Goal: Task Accomplishment & Management: Use online tool/utility

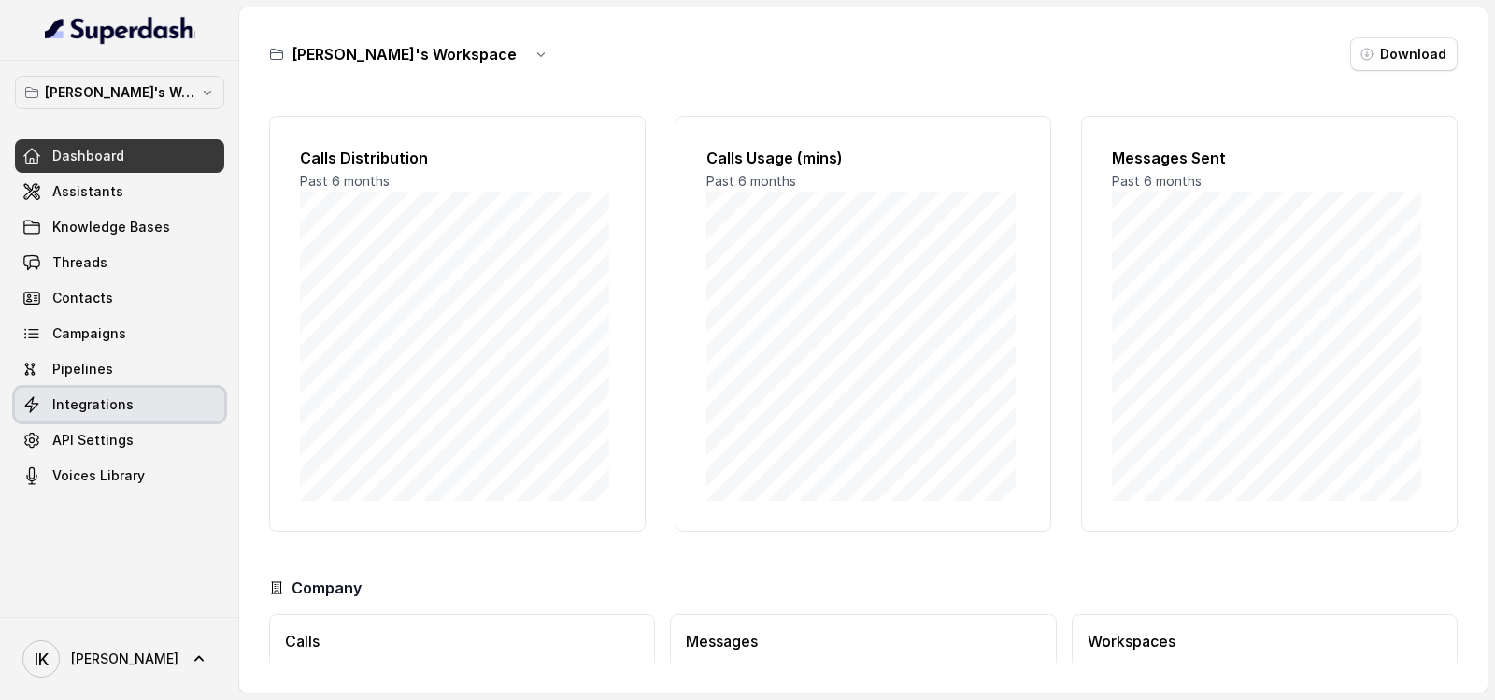
click at [88, 409] on span "Integrations" at bounding box center [92, 404] width 81 height 19
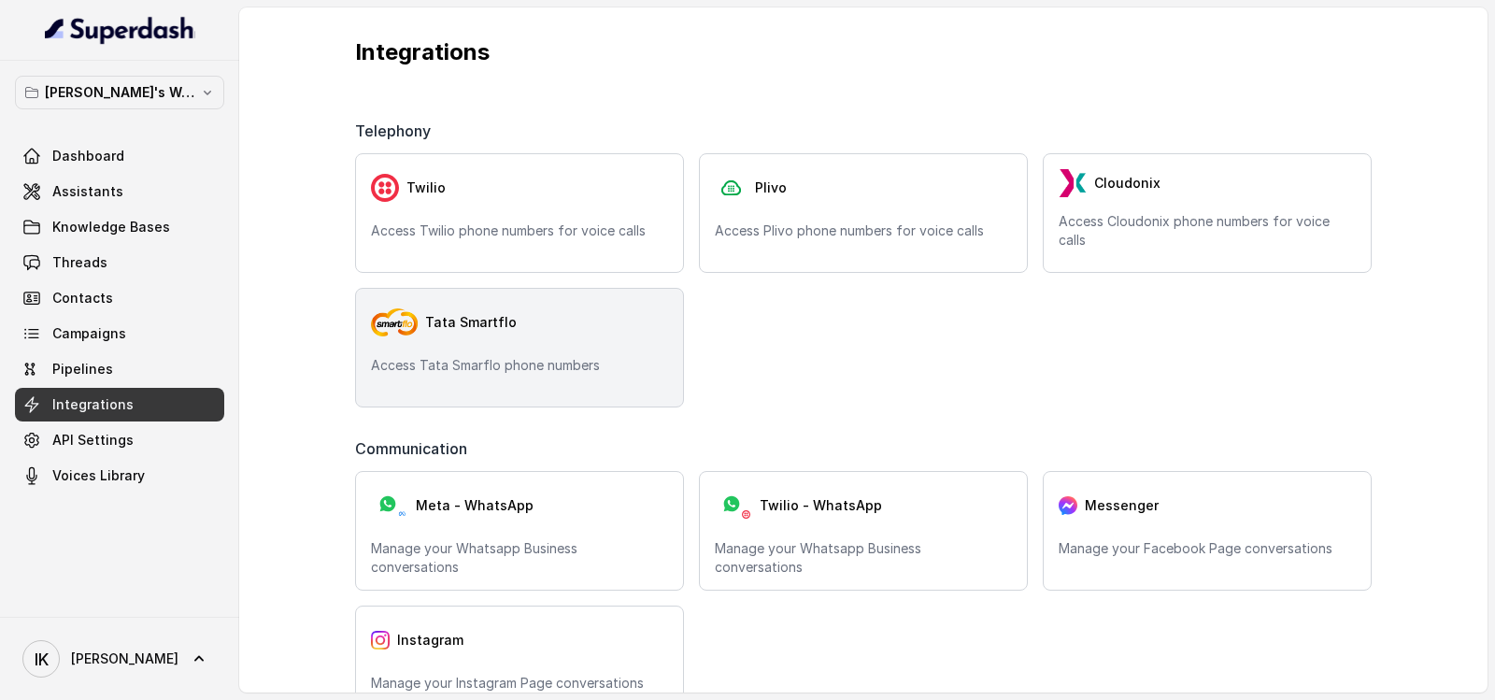
click at [485, 357] on p "Access Tata Smarflo phone numbers" at bounding box center [519, 365] width 297 height 19
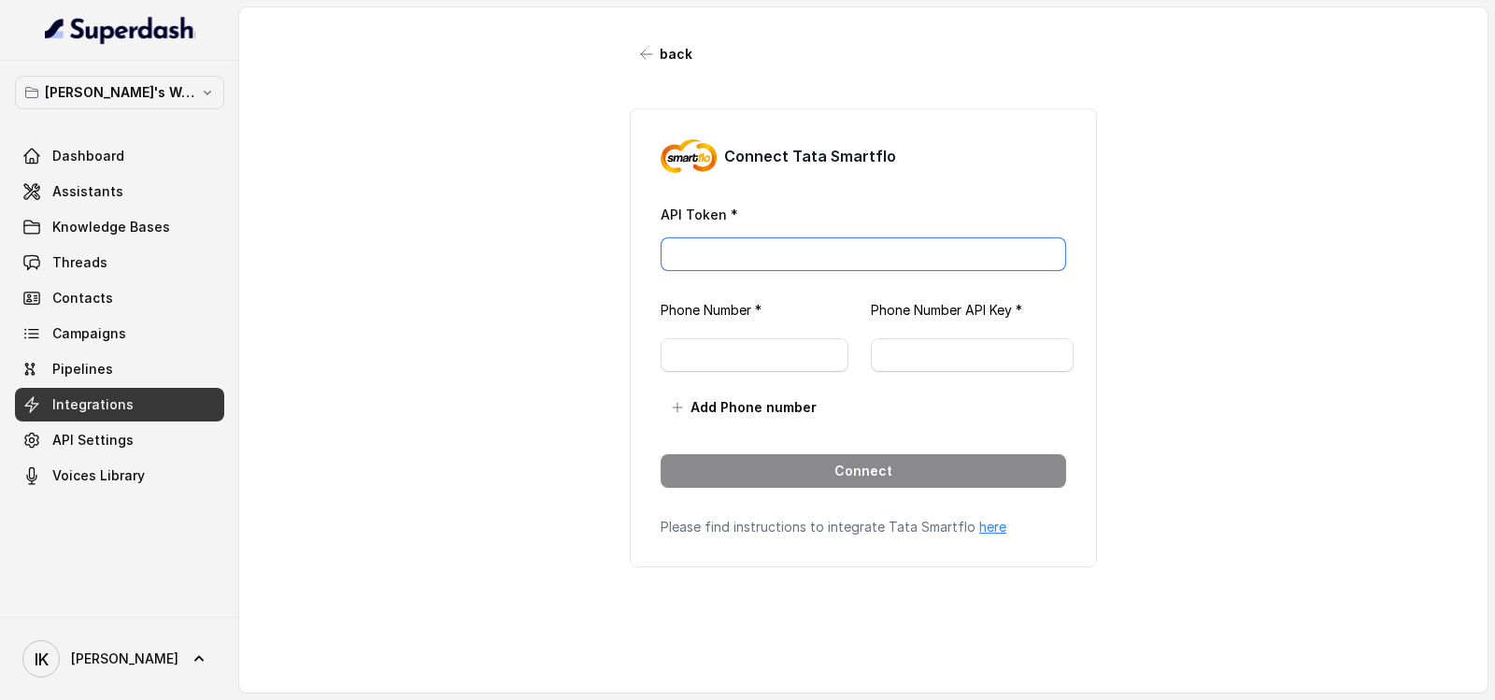
click at [721, 247] on input "API Token *" at bounding box center [864, 254] width 406 height 34
click at [105, 391] on link "Integrations" at bounding box center [119, 405] width 209 height 34
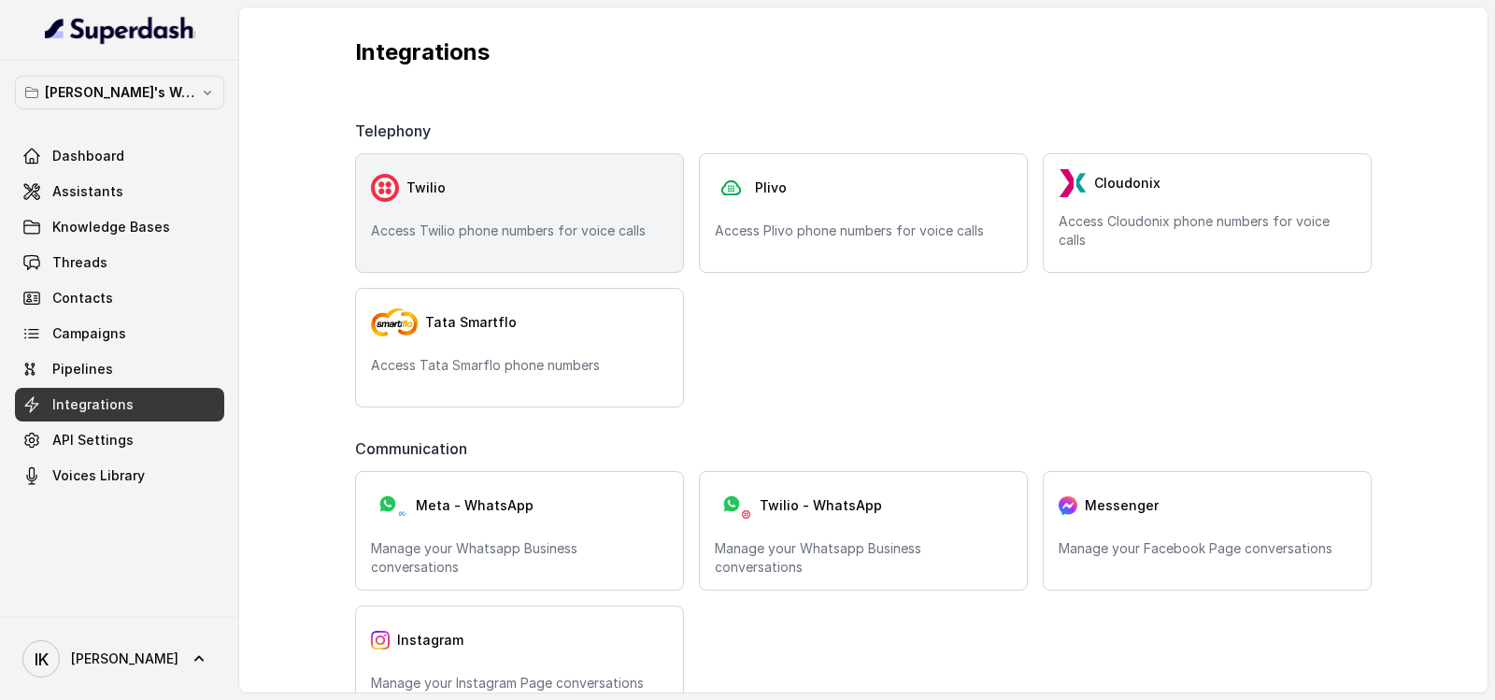
click at [532, 203] on div "Twilio" at bounding box center [519, 187] width 297 height 37
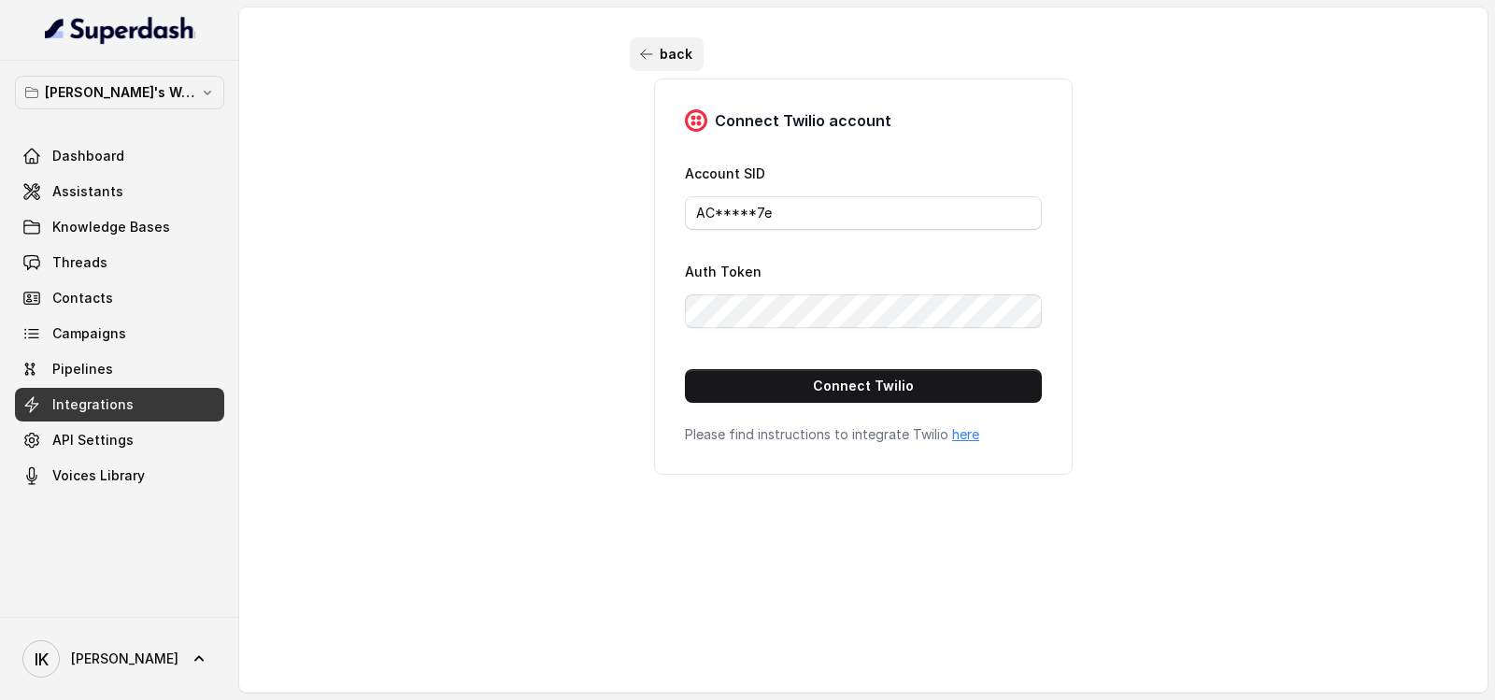
click at [651, 49] on button "back" at bounding box center [667, 54] width 74 height 34
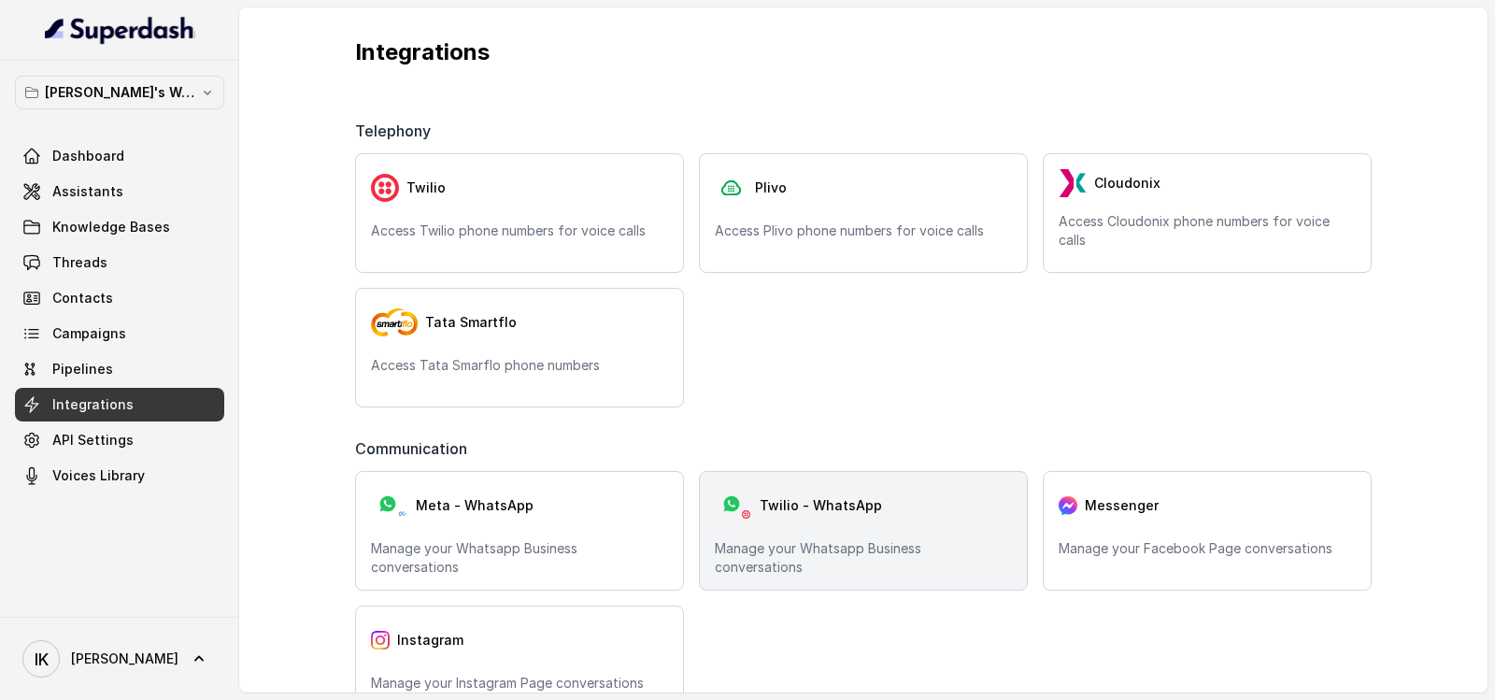
click at [810, 551] on p "Manage your Whatsapp Business conversations" at bounding box center [863, 557] width 297 height 37
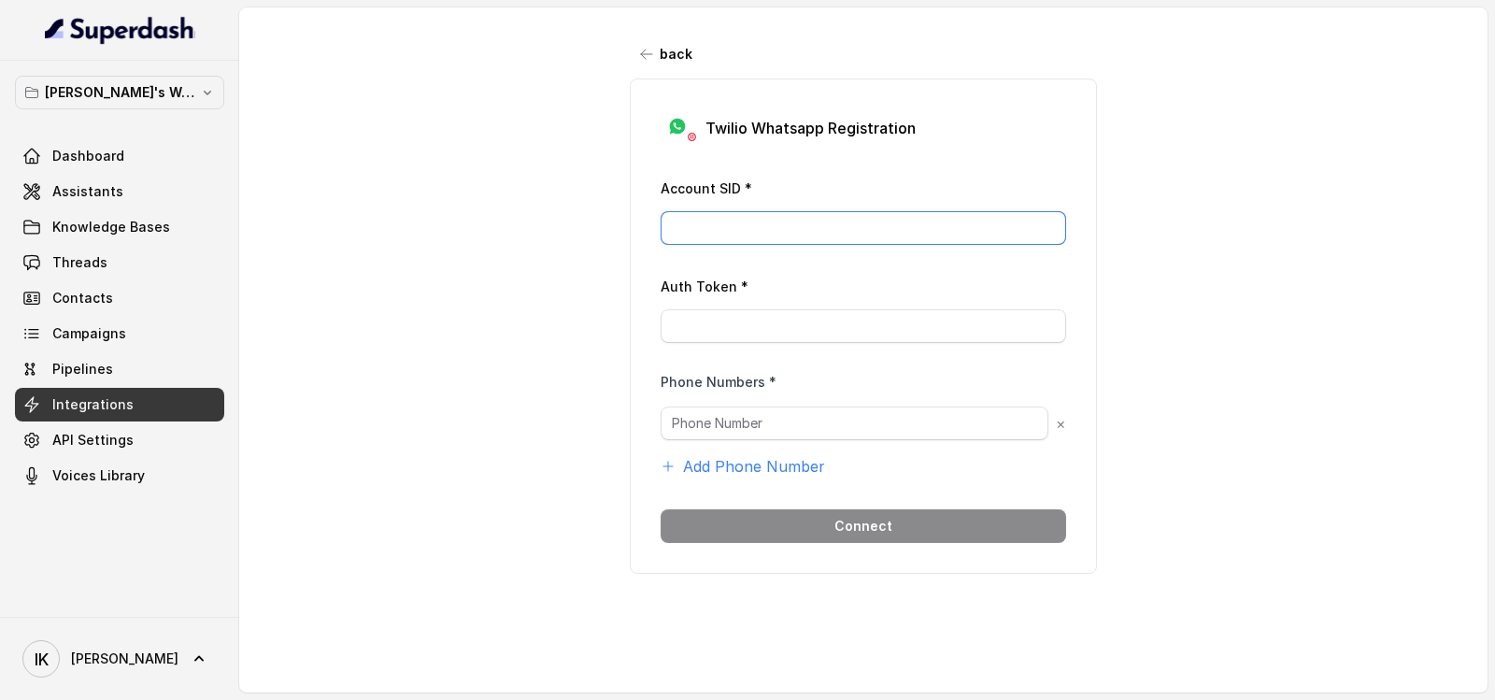
click at [788, 224] on input "Account SID *" at bounding box center [864, 228] width 406 height 34
click at [764, 322] on input "Auth Token *" at bounding box center [864, 326] width 406 height 34
click at [764, 411] on input "text" at bounding box center [855, 423] width 388 height 34
click at [649, 54] on button "back" at bounding box center [667, 54] width 74 height 34
